Goal: Navigation & Orientation: Find specific page/section

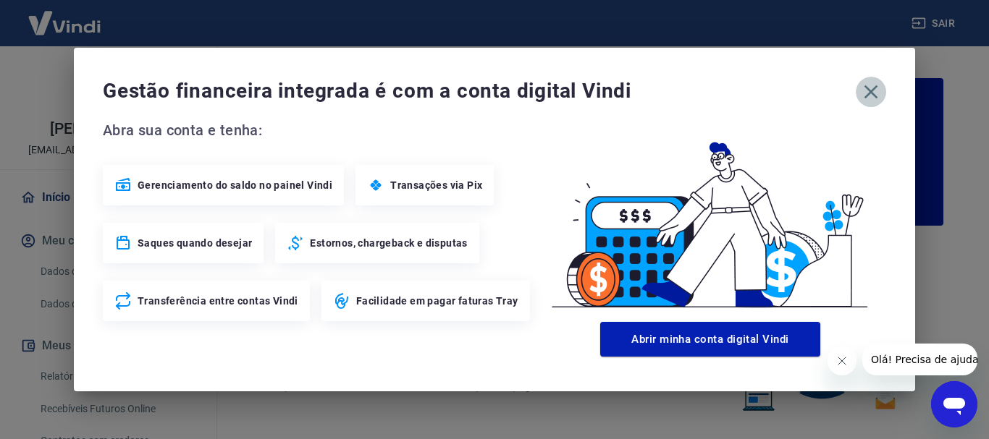
click at [871, 95] on icon "button" at bounding box center [870, 91] width 23 height 23
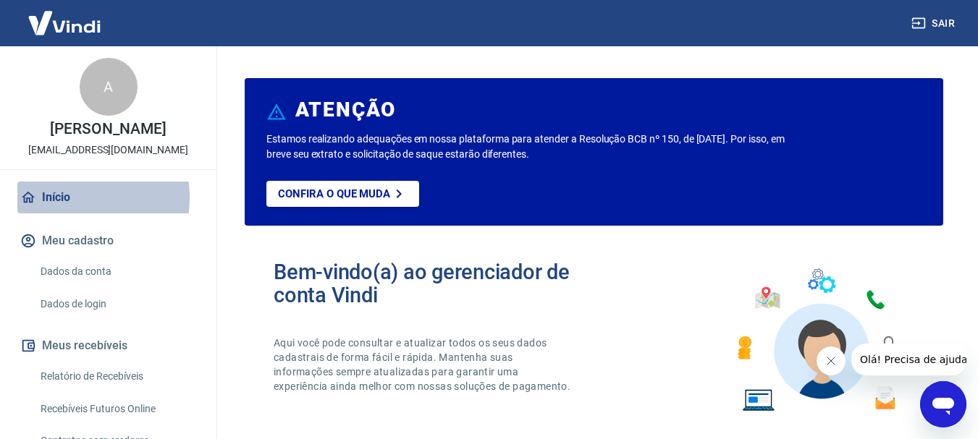
click at [56, 197] on link "Início" at bounding box center [108, 198] width 182 height 32
